Goal: Information Seeking & Learning: Find specific fact

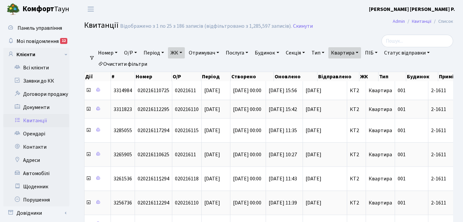
select select "25"
click at [361, 52] on link "Квартира" at bounding box center [344, 52] width 33 height 11
type input "2"
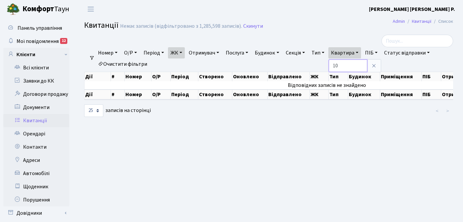
type input "1"
type input "207"
click at [184, 52] on link "ЖК" at bounding box center [176, 52] width 17 height 11
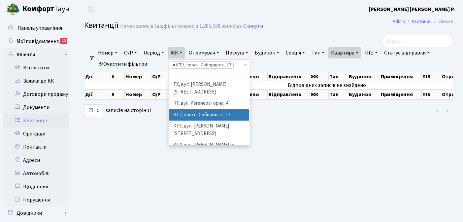
click at [175, 65] on span "×" at bounding box center [174, 65] width 2 height 7
select select
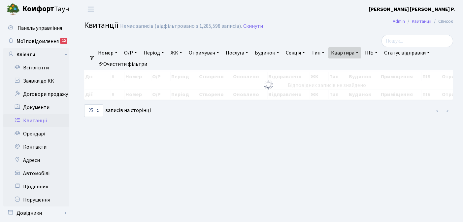
click at [183, 52] on link "ЖК" at bounding box center [176, 52] width 17 height 11
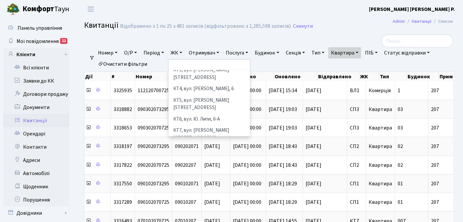
scroll to position [78, 0]
click at [196, 147] on li "[STREET_ADDRESS]" at bounding box center [209, 153] width 80 height 12
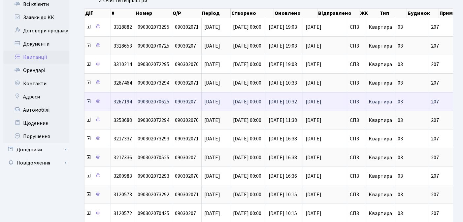
scroll to position [57, 0]
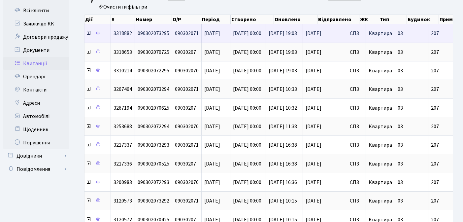
click at [88, 32] on icon at bounding box center [88, 32] width 5 height 5
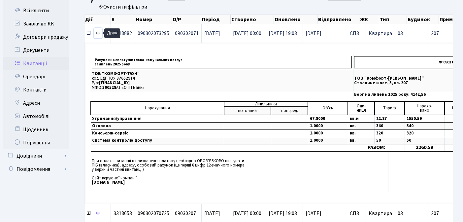
click at [98, 32] on icon at bounding box center [98, 32] width 5 height 5
click at [87, 32] on icon at bounding box center [88, 32] width 5 height 5
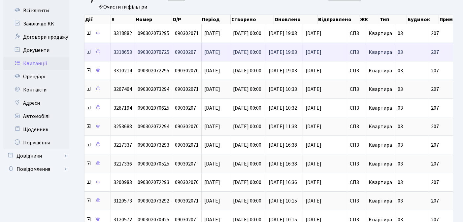
click at [89, 53] on icon at bounding box center [88, 51] width 5 height 5
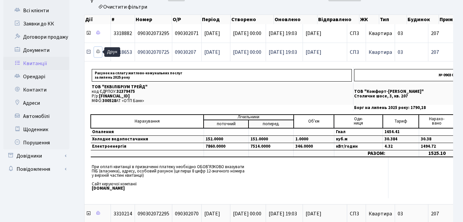
click at [99, 50] on icon at bounding box center [98, 51] width 5 height 5
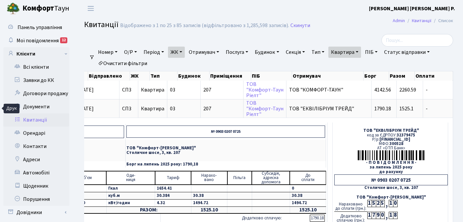
scroll to position [0, 0]
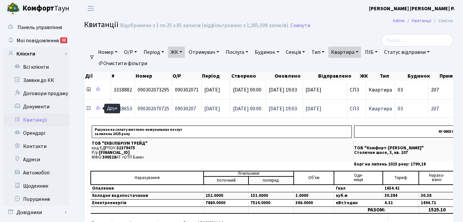
click at [87, 108] on icon at bounding box center [88, 108] width 5 height 5
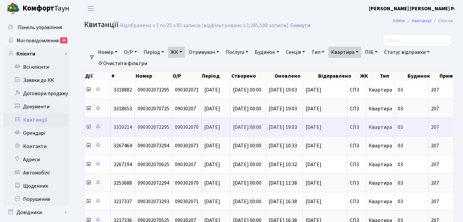
click at [88, 127] on icon at bounding box center [88, 126] width 5 height 5
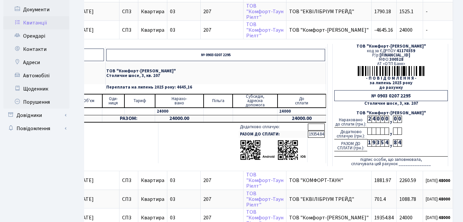
scroll to position [97, 0]
drag, startPoint x: 308, startPoint y: 134, endPoint x: 323, endPoint y: 134, distance: 14.9
click at [323, 134] on td "19354.84" at bounding box center [316, 134] width 17 height 7
copy td "19354.84"
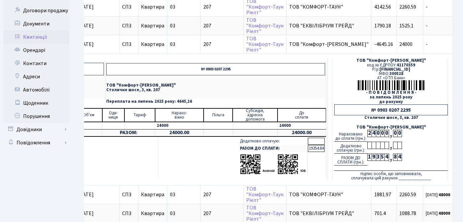
scroll to position [39, 0]
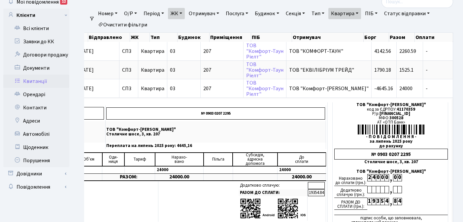
click at [361, 13] on link "Квартира" at bounding box center [344, 13] width 33 height 11
type input "2"
type input "380"
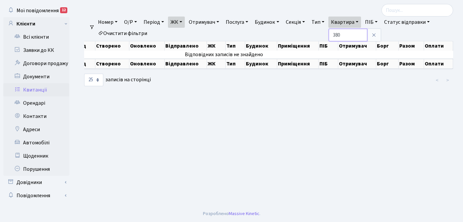
scroll to position [0, 103]
click at [184, 21] on link "ЖК" at bounding box center [176, 22] width 17 height 11
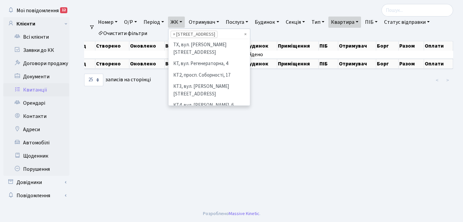
scroll to position [114, 0]
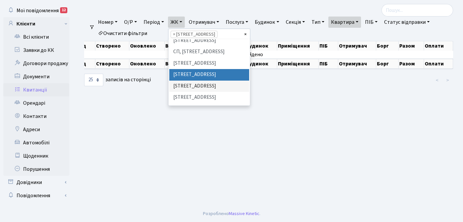
select select
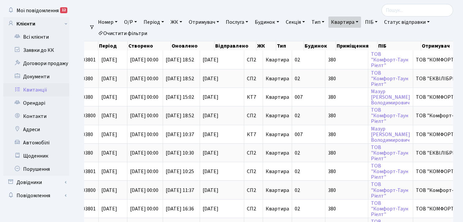
click at [183, 22] on link "ЖК" at bounding box center [176, 22] width 17 height 11
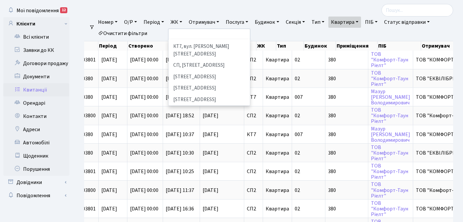
scroll to position [93, 0]
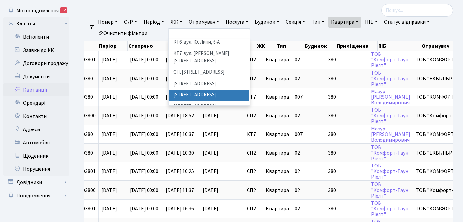
click at [198, 89] on li "[STREET_ADDRESS]" at bounding box center [209, 95] width 80 height 12
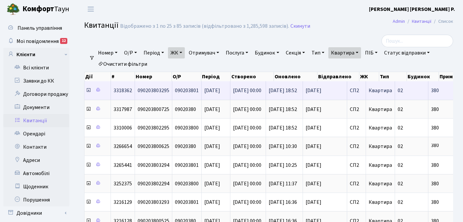
click at [89, 92] on icon at bounding box center [88, 89] width 5 height 5
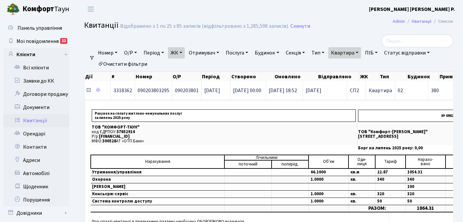
click at [89, 92] on icon at bounding box center [88, 89] width 5 height 5
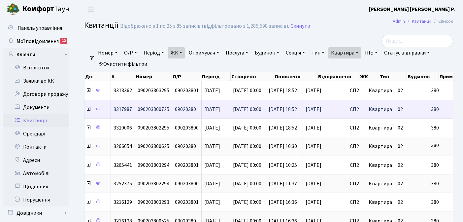
click at [88, 110] on icon at bounding box center [88, 108] width 5 height 5
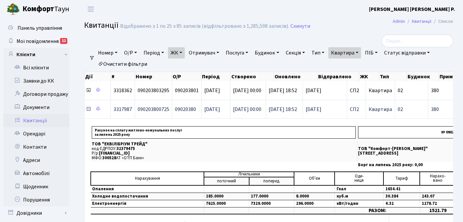
click at [88, 110] on icon at bounding box center [88, 108] width 5 height 5
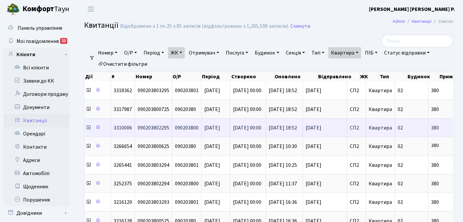
click at [88, 128] on icon at bounding box center [88, 127] width 5 height 5
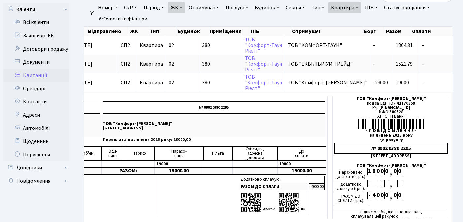
scroll to position [38, 0]
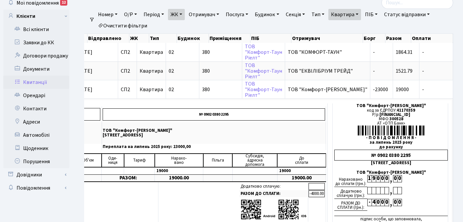
click at [361, 14] on link "Квартира" at bounding box center [344, 14] width 33 height 11
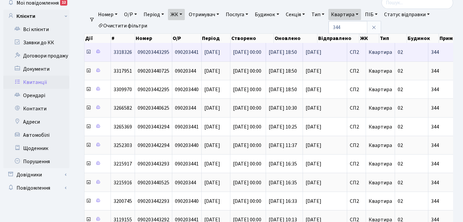
click at [87, 51] on icon at bounding box center [88, 51] width 5 height 5
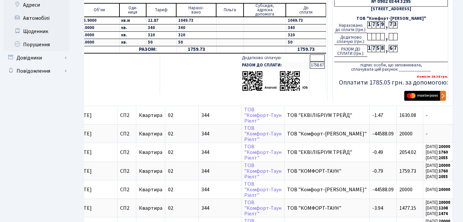
scroll to position [3, 0]
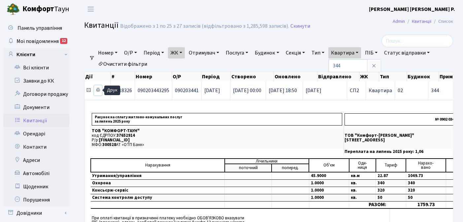
click at [98, 89] on icon at bounding box center [98, 89] width 5 height 5
click at [90, 91] on icon at bounding box center [88, 89] width 5 height 5
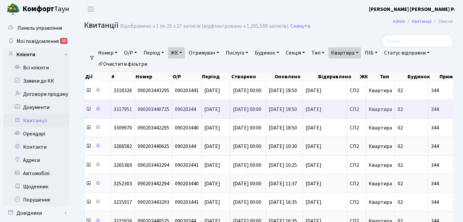
click at [88, 109] on icon at bounding box center [88, 108] width 5 height 5
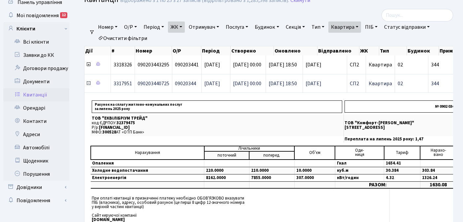
scroll to position [40, 0]
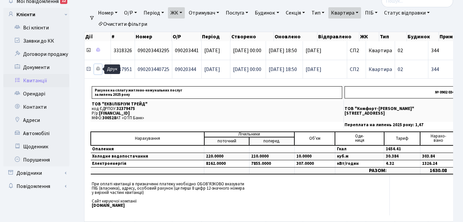
click at [97, 68] on icon at bounding box center [98, 68] width 5 height 5
click at [361, 11] on link "Квартира" at bounding box center [344, 12] width 33 height 11
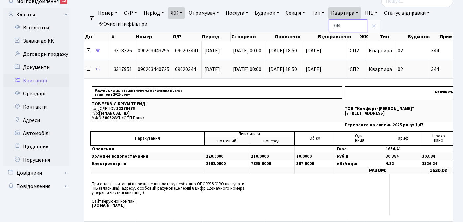
click at [362, 27] on input "344" at bounding box center [348, 25] width 39 height 13
type input "3"
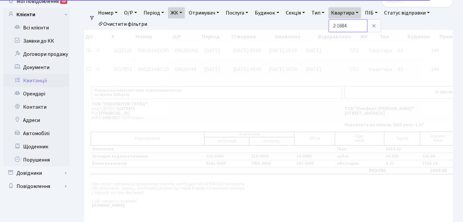
scroll to position [31, 0]
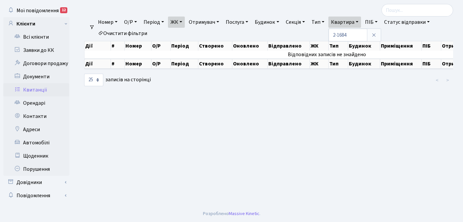
click at [182, 20] on link "ЖК" at bounding box center [176, 22] width 17 height 11
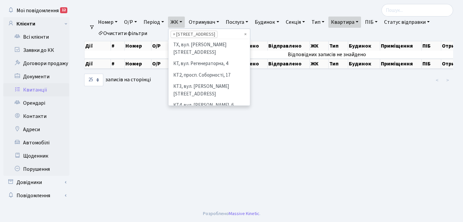
scroll to position [103, 0]
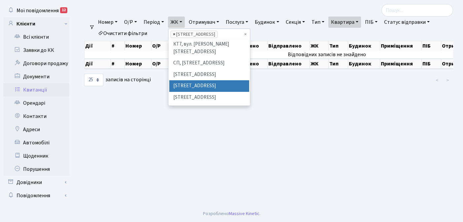
click at [175, 35] on span "×" at bounding box center [174, 34] width 2 height 7
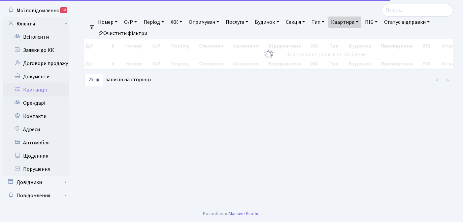
click at [183, 22] on link "ЖК" at bounding box center [176, 22] width 17 height 11
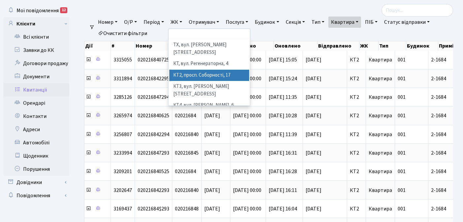
click at [200, 70] on li "КТ2, просп. Соборності, 17" at bounding box center [209, 76] width 80 height 12
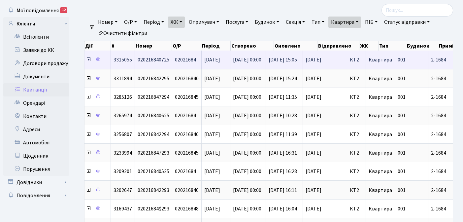
click at [86, 60] on icon at bounding box center [88, 59] width 5 height 5
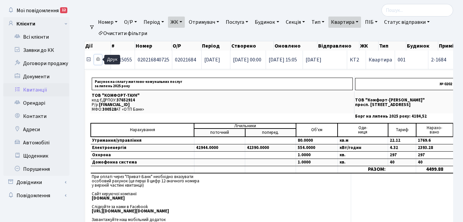
click at [99, 59] on icon at bounding box center [98, 59] width 5 height 5
click at [361, 21] on link "Квартира" at bounding box center [344, 22] width 33 height 11
type input "2-1683"
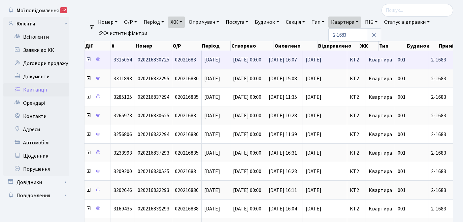
click at [89, 60] on icon at bounding box center [88, 59] width 5 height 5
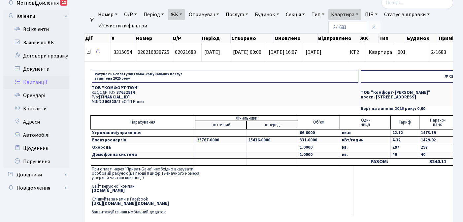
scroll to position [39, 0]
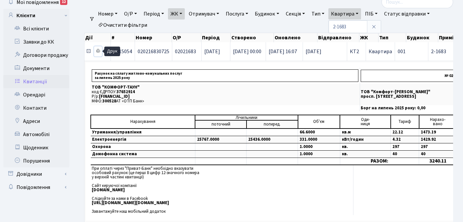
click at [98, 51] on icon at bounding box center [98, 51] width 5 height 5
